Goal: Navigation & Orientation: Find specific page/section

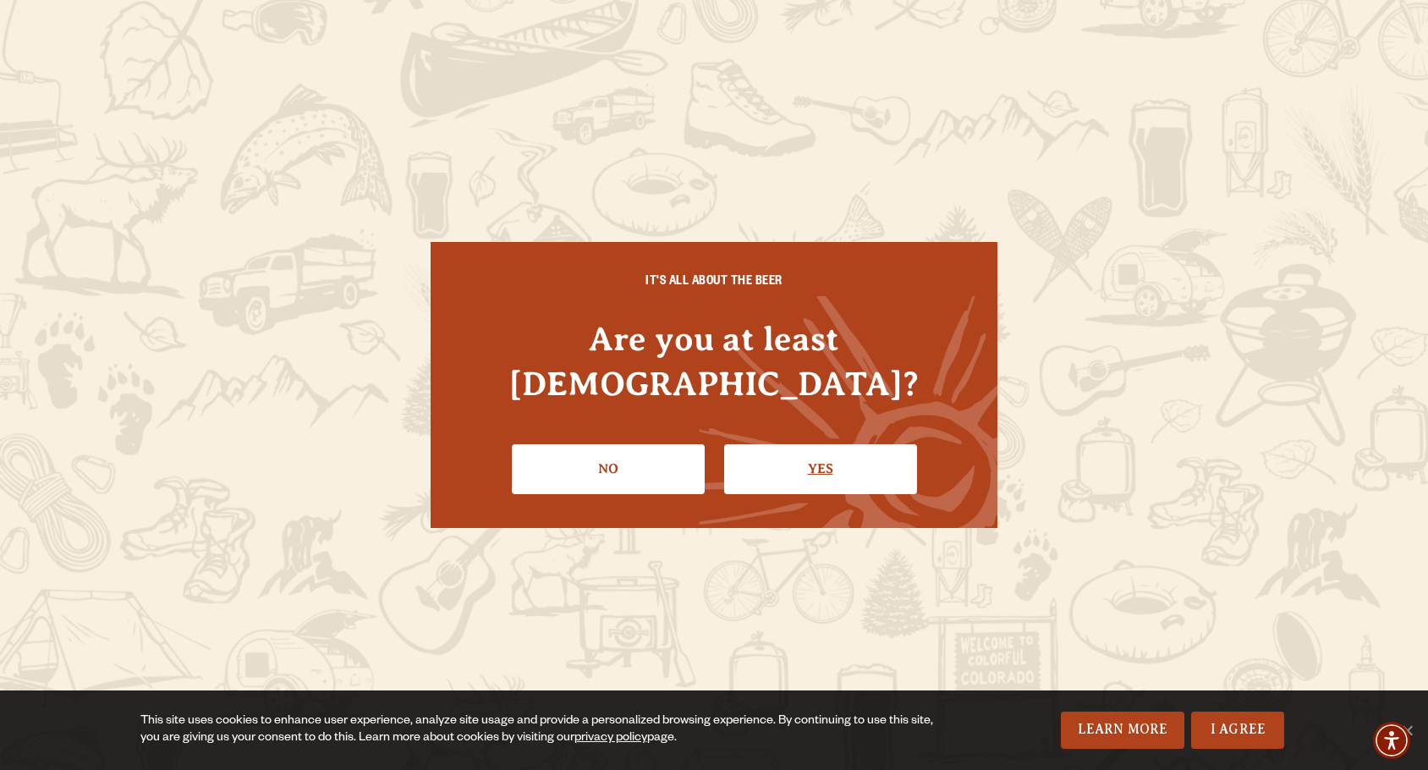
click at [824, 459] on link "Yes" at bounding box center [820, 468] width 193 height 49
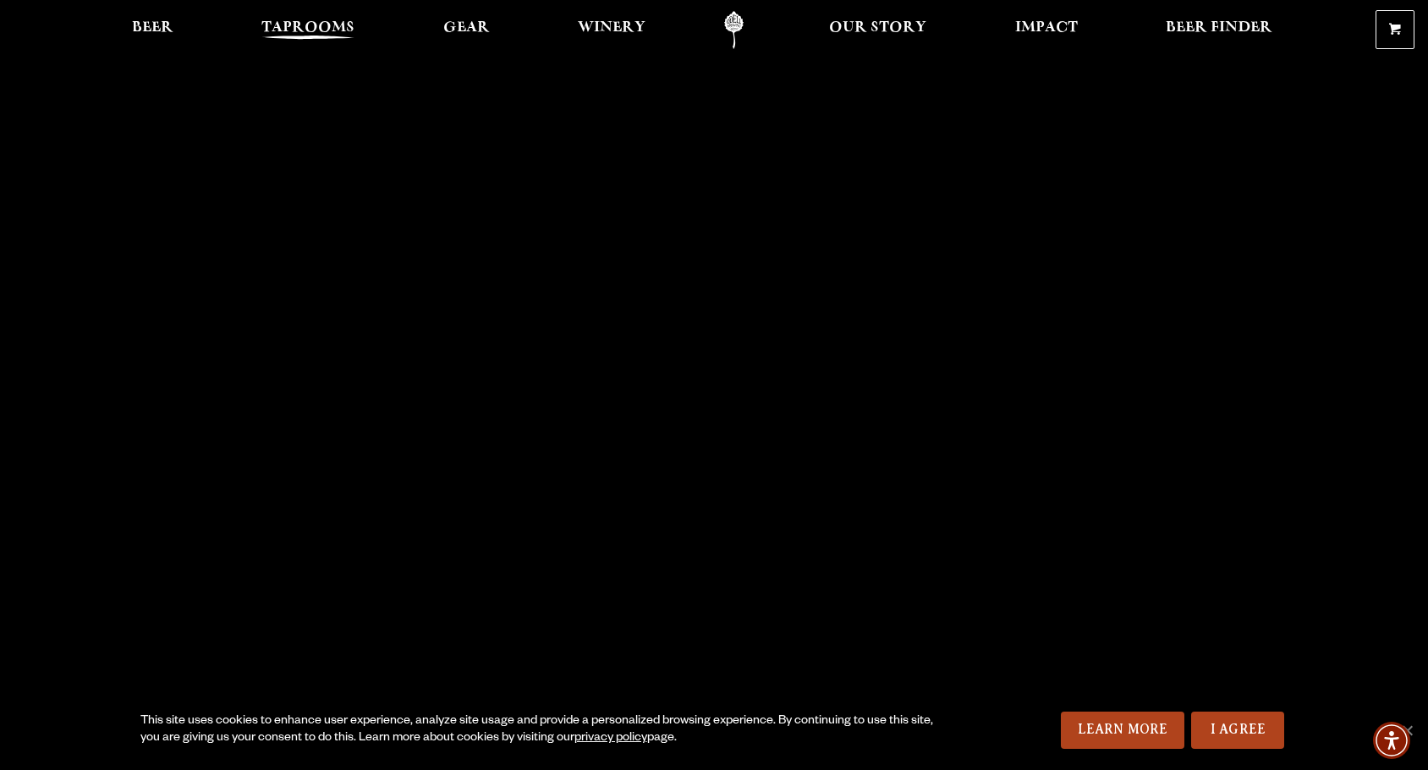
click at [287, 23] on span "Taprooms" at bounding box center [307, 28] width 93 height 14
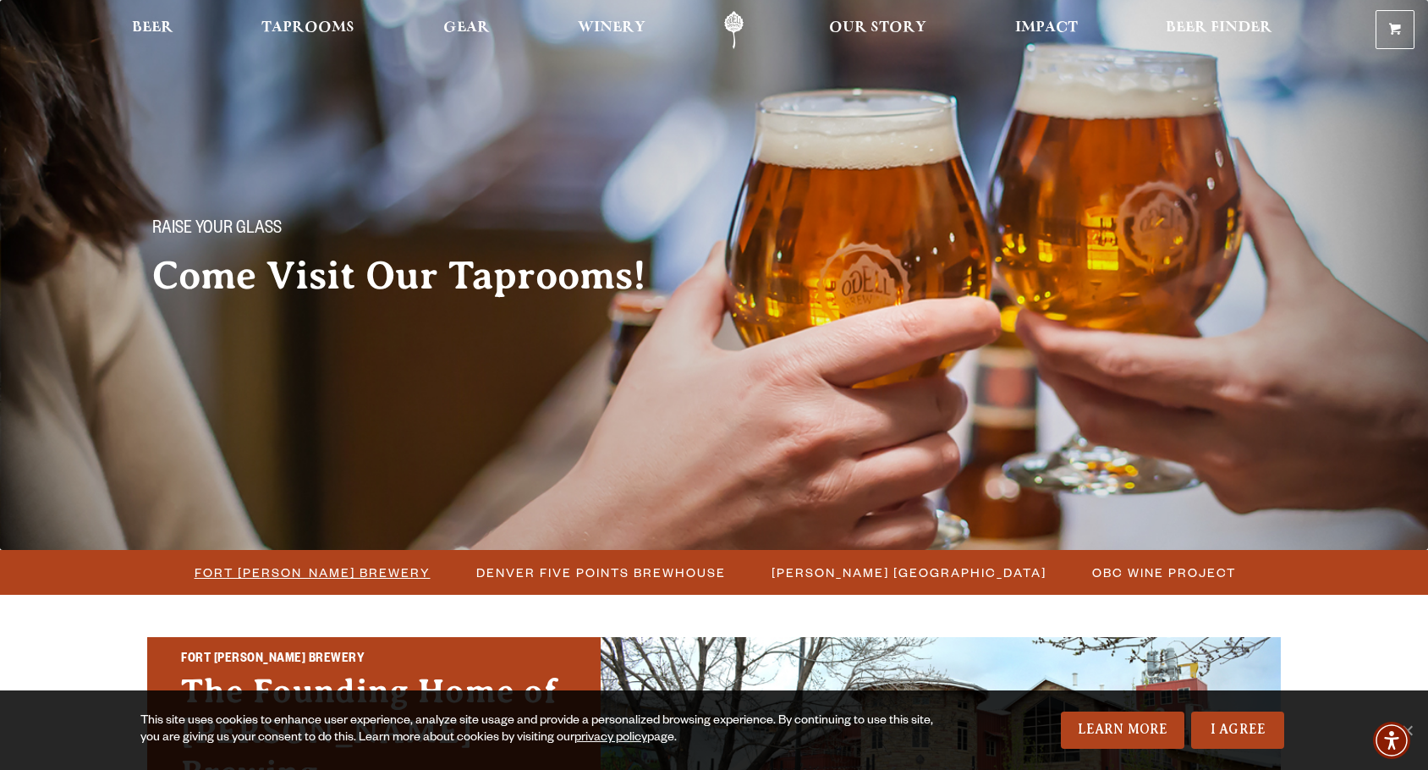
click at [322, 563] on span "Fort [PERSON_NAME] Brewery" at bounding box center [313, 572] width 236 height 25
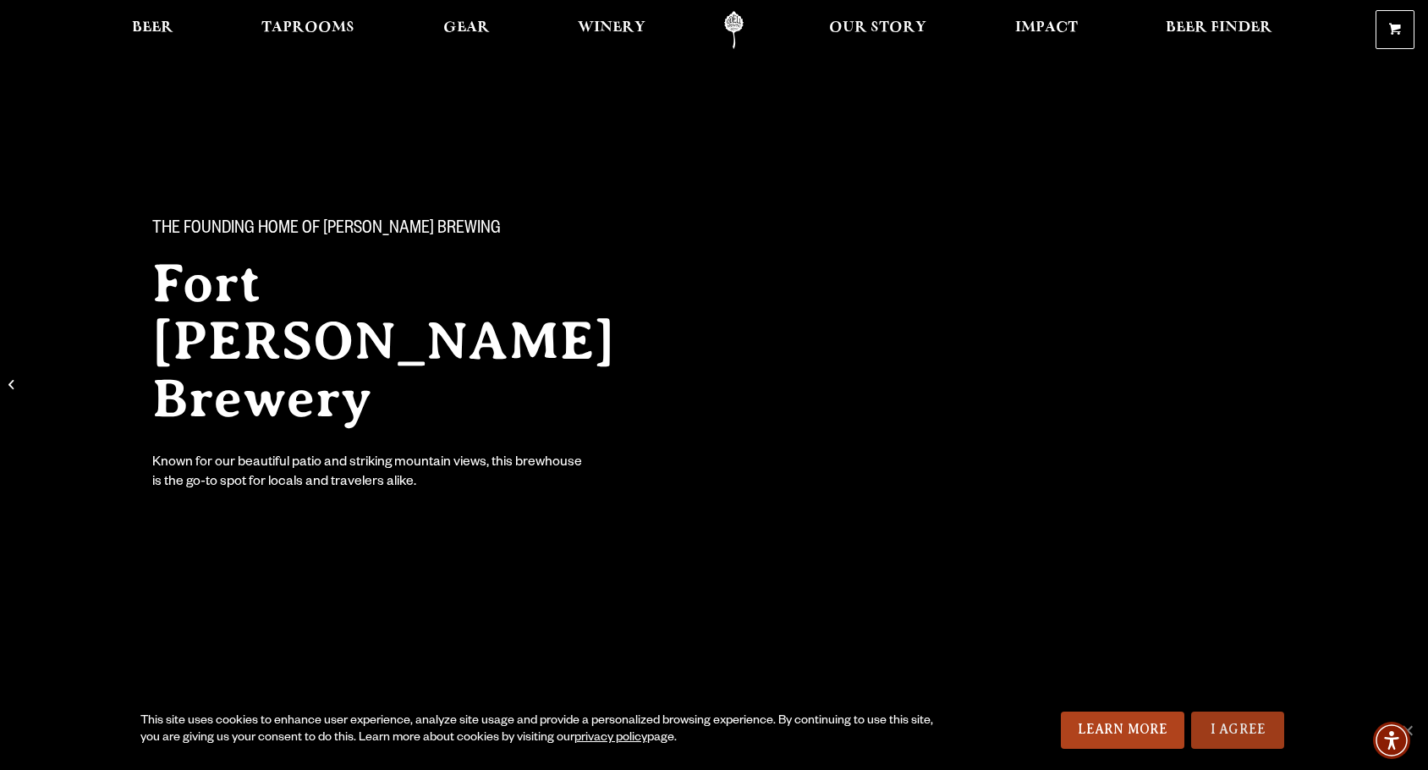
click at [1220, 729] on link "I Agree" at bounding box center [1237, 730] width 93 height 37
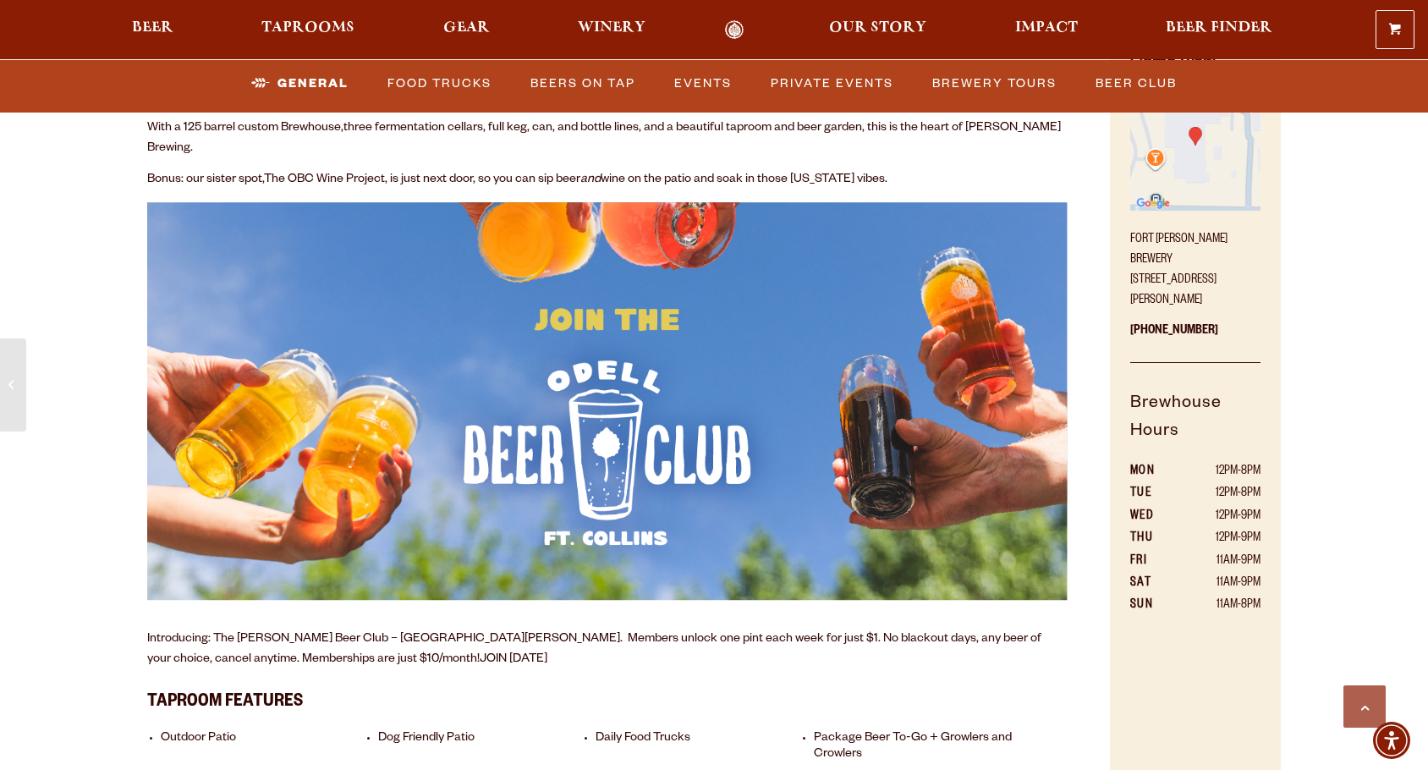
scroll to position [937, 0]
